Goal: Transaction & Acquisition: Obtain resource

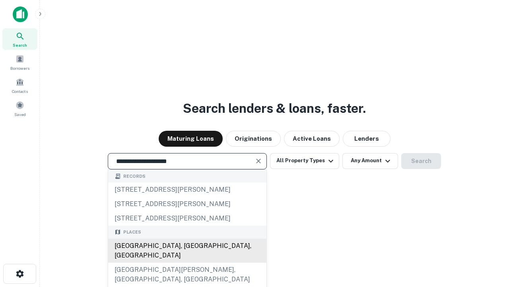
click at [187, 262] on div "[GEOGRAPHIC_DATA], [GEOGRAPHIC_DATA], [GEOGRAPHIC_DATA]" at bounding box center [187, 250] width 158 height 24
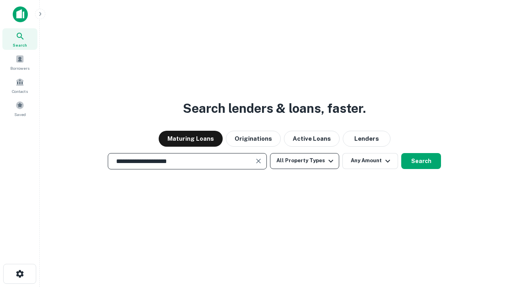
type input "**********"
click at [305, 160] on button "All Property Types" at bounding box center [304, 161] width 69 height 16
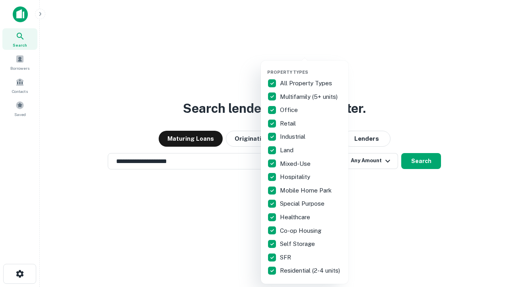
click at [311, 67] on button "button" at bounding box center [311, 67] width 88 height 0
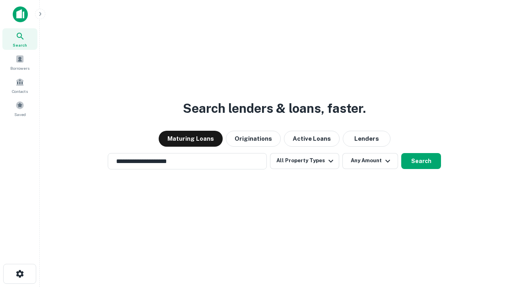
scroll to position [12, 0]
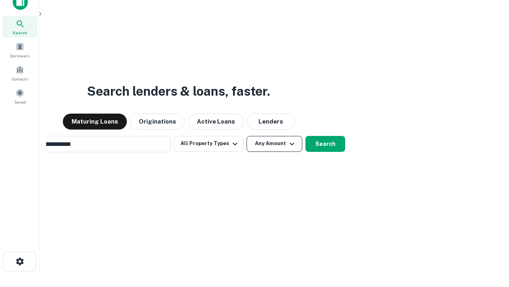
click at [247, 136] on button "Any Amount" at bounding box center [275, 144] width 56 height 16
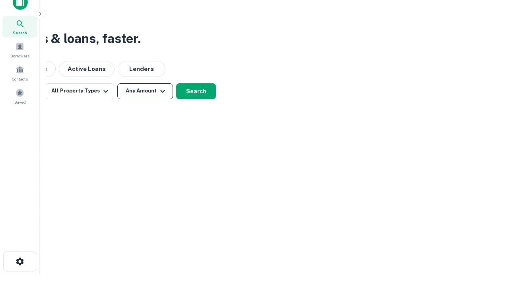
scroll to position [13, 0]
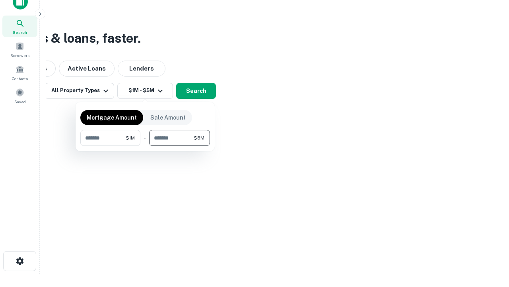
type input "*******"
click at [145, 146] on button "button" at bounding box center [145, 146] width 130 height 0
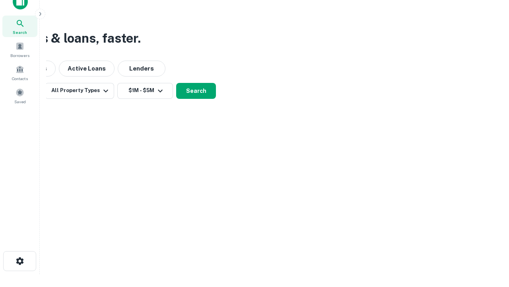
scroll to position [5, 147]
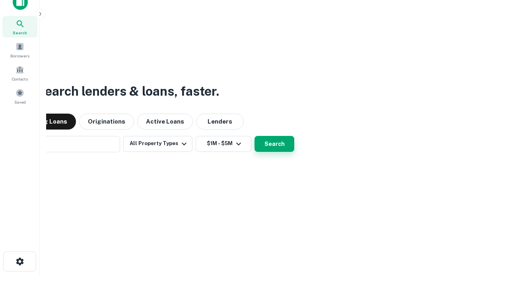
click at [255, 136] on button "Search" at bounding box center [275, 144] width 40 height 16
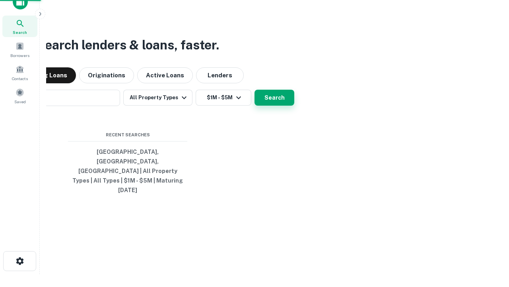
scroll to position [21, 225]
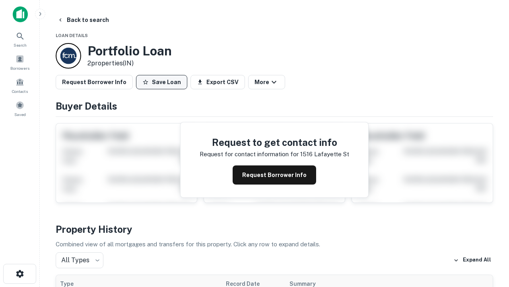
click at [162, 82] on button "Save Loan" at bounding box center [161, 82] width 51 height 14
click at [164, 82] on button "Save Loan" at bounding box center [161, 82] width 51 height 14
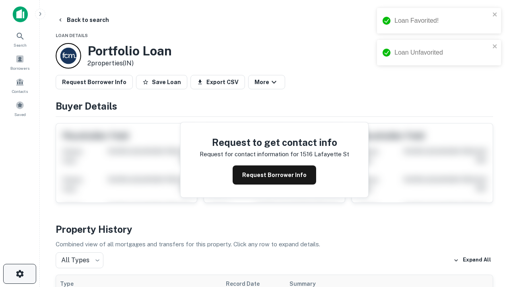
click at [19, 273] on icon "button" at bounding box center [20, 274] width 10 height 10
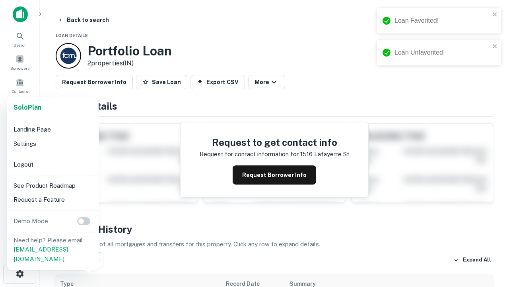
click at [53, 164] on li "Logout" at bounding box center [52, 164] width 85 height 14
